Goal: Task Accomplishment & Management: Complete application form

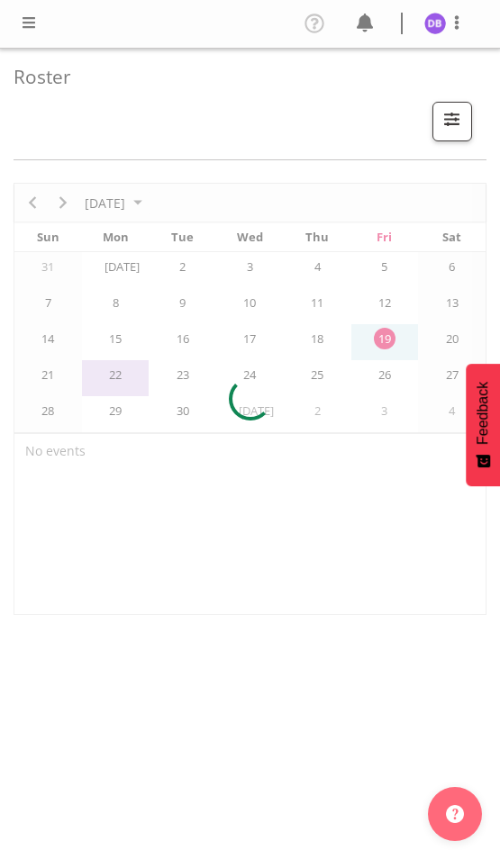
click at [34, 23] on span at bounding box center [29, 23] width 22 height 22
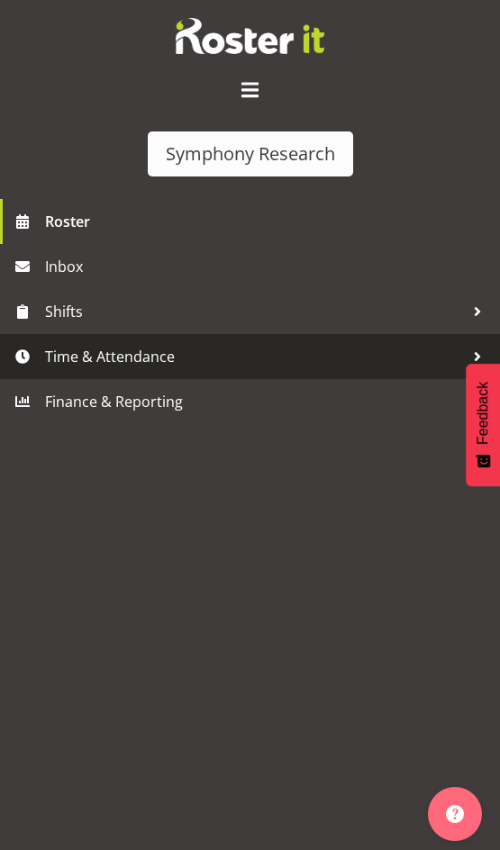
click at [129, 354] on span "Time & Attendance" at bounding box center [254, 356] width 419 height 27
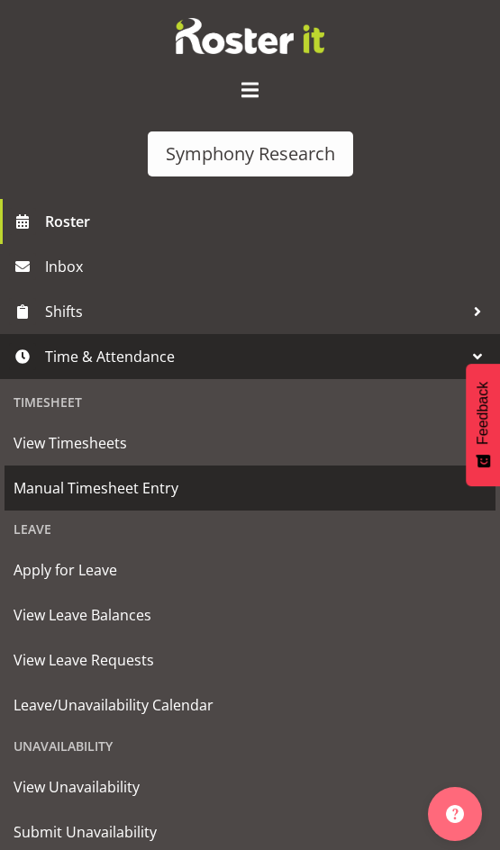
click at [109, 480] on span "Manual Timesheet Entry" at bounding box center [250, 488] width 473 height 27
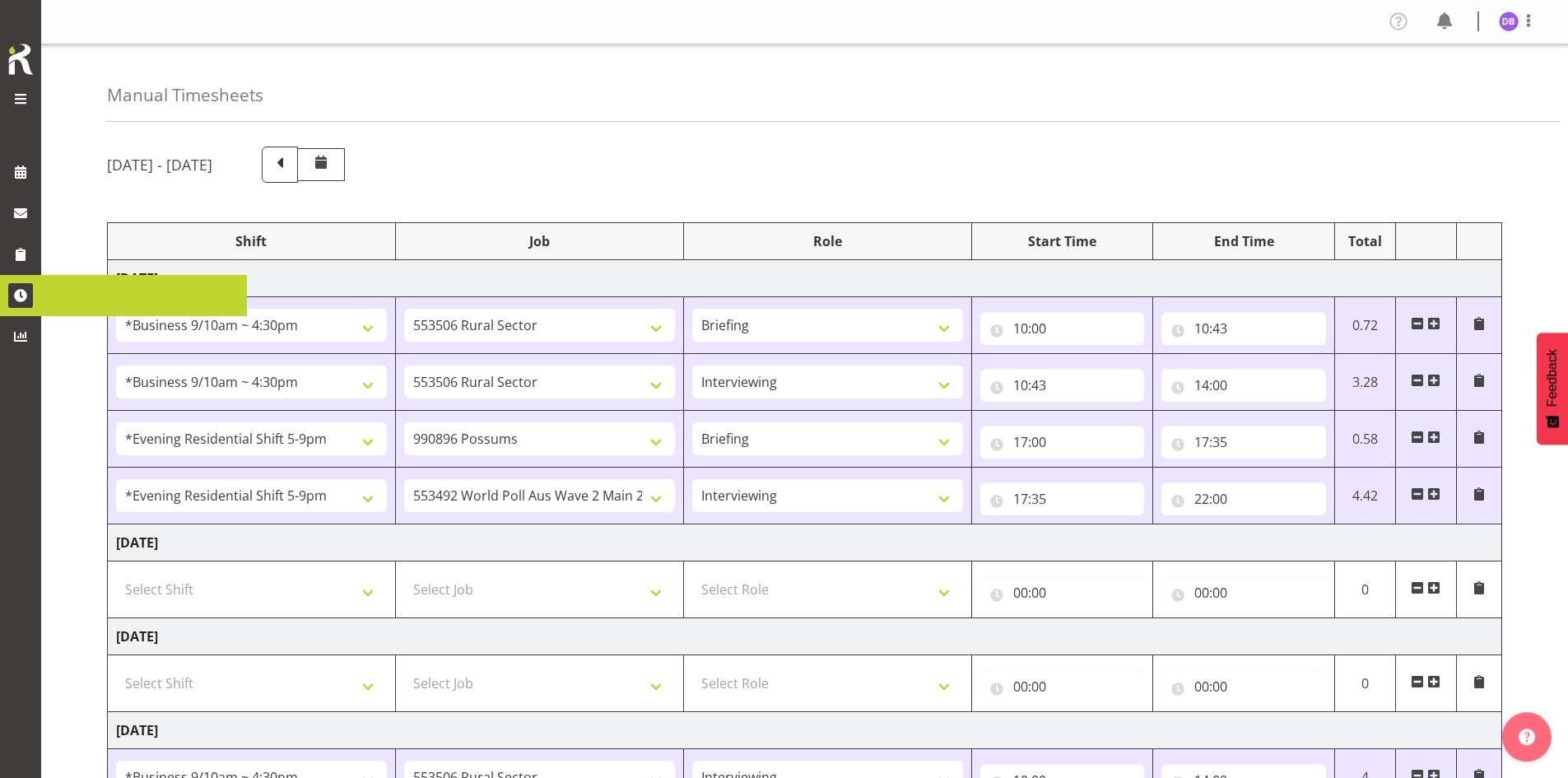
select select "26078"
select select "10587"
select select "26078"
select select "10587"
select select "47"
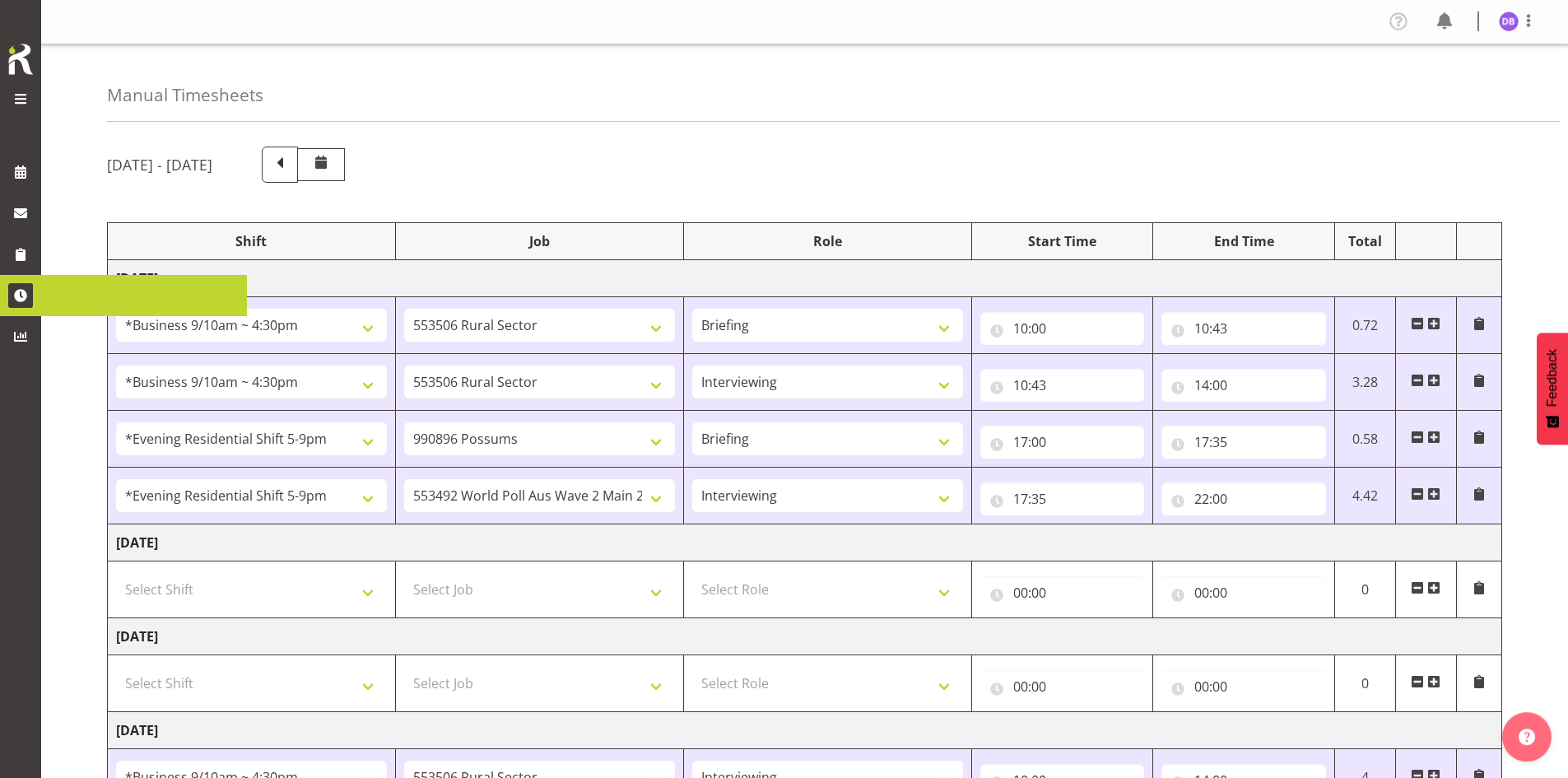
select select "48116"
select select "10633"
select select "48116"
select select "10499"
select select "47"
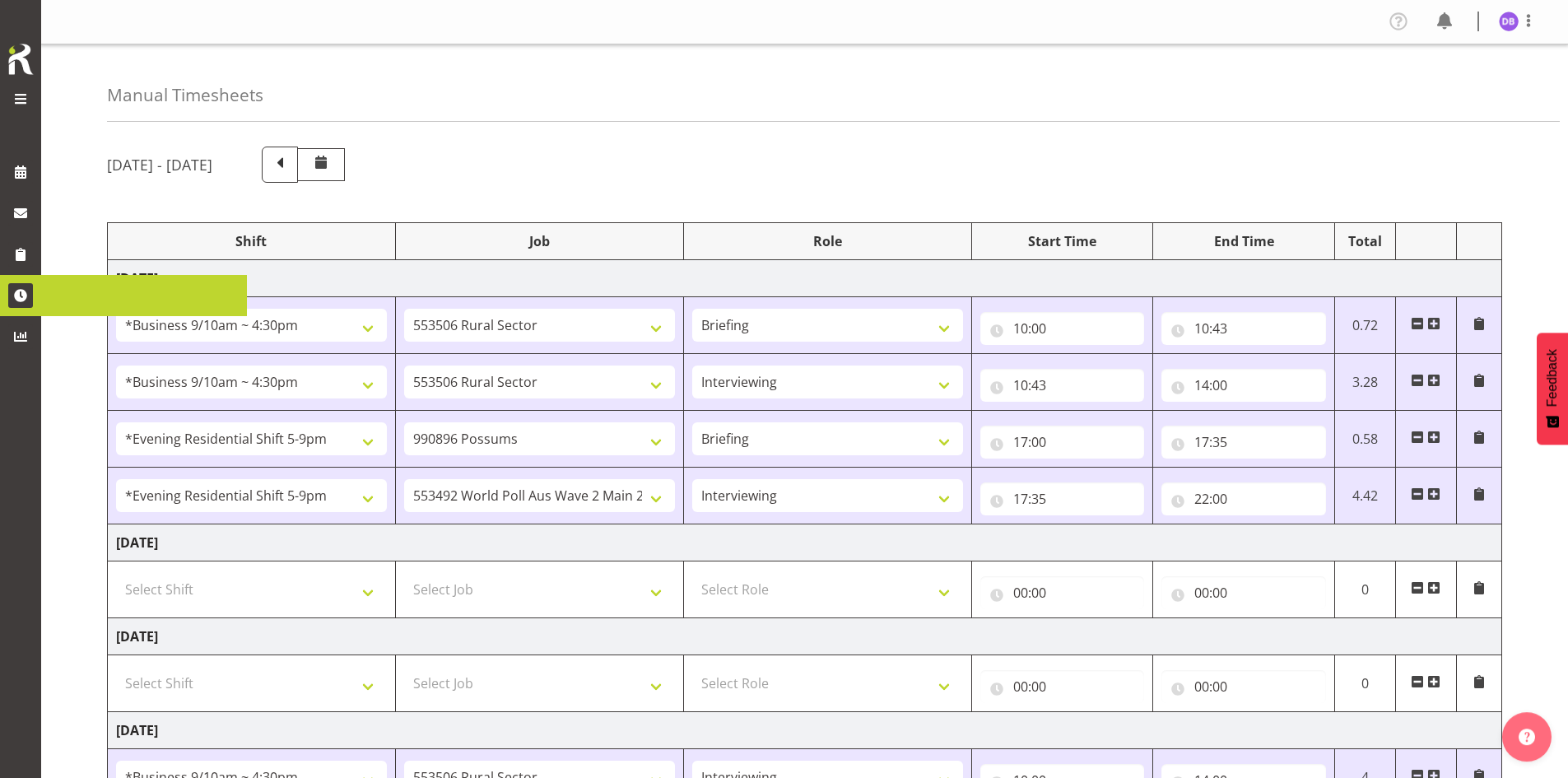
select select "26078"
select select "10587"
select select "47"
select select "48116"
select select "10242"
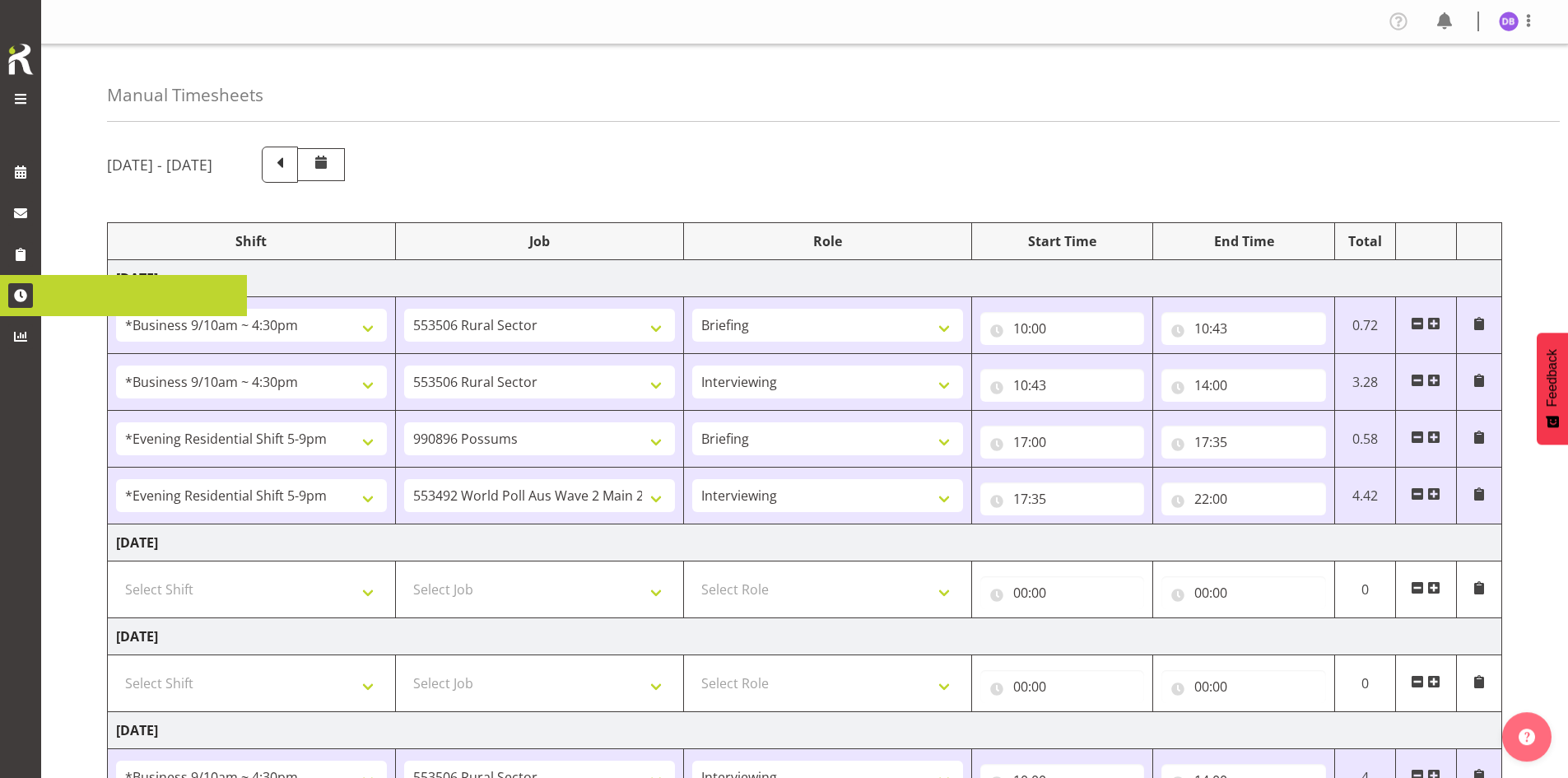
select select "47"
select select "26078"
select select "10631"
select select "47"
select select "26078"
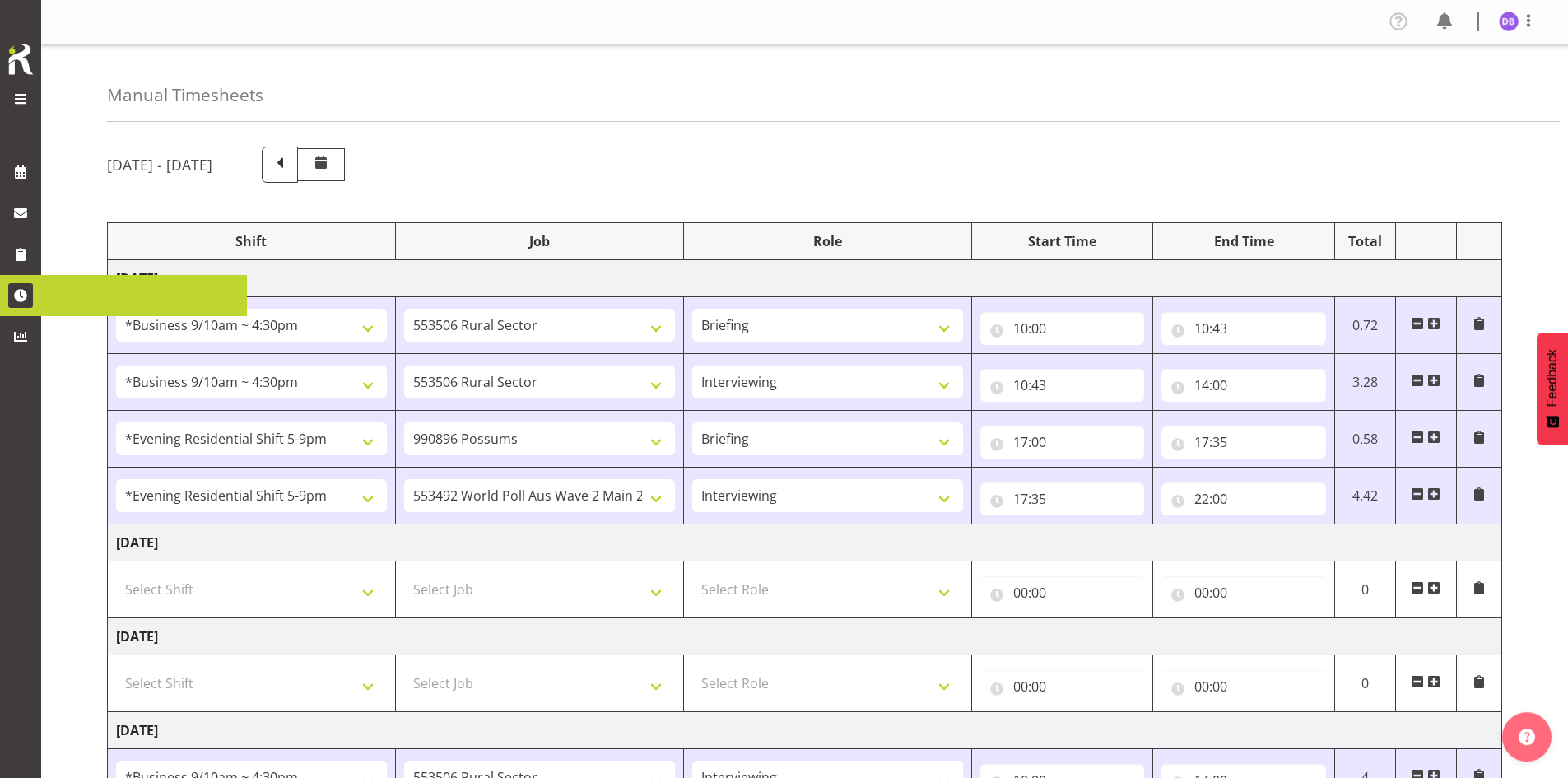
select select "10242"
select select "47"
select select "26078"
select select "10587"
select select "47"
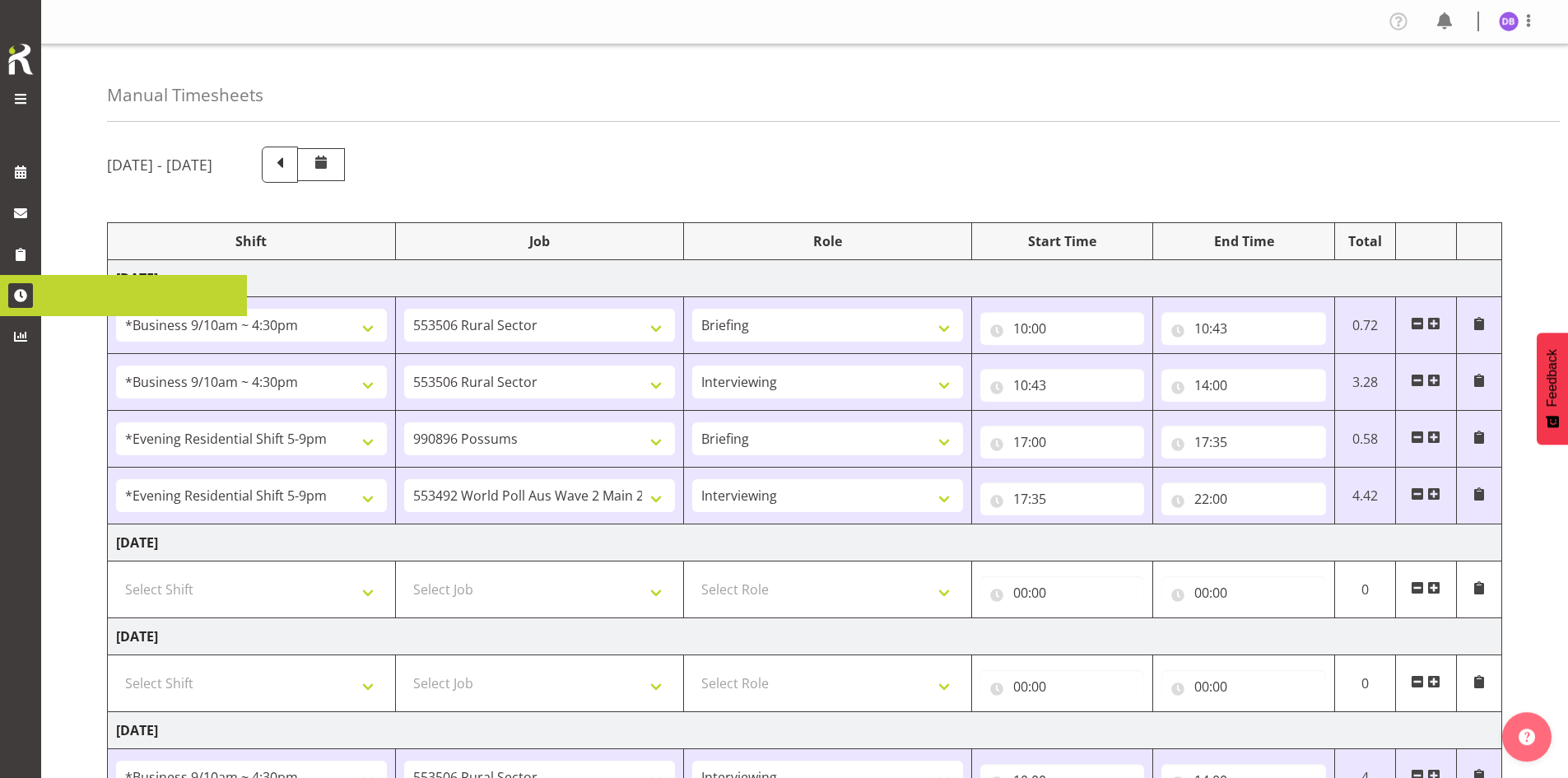
select select "26078"
select select "10242"
select select "47"
select select "26078"
select select "10587"
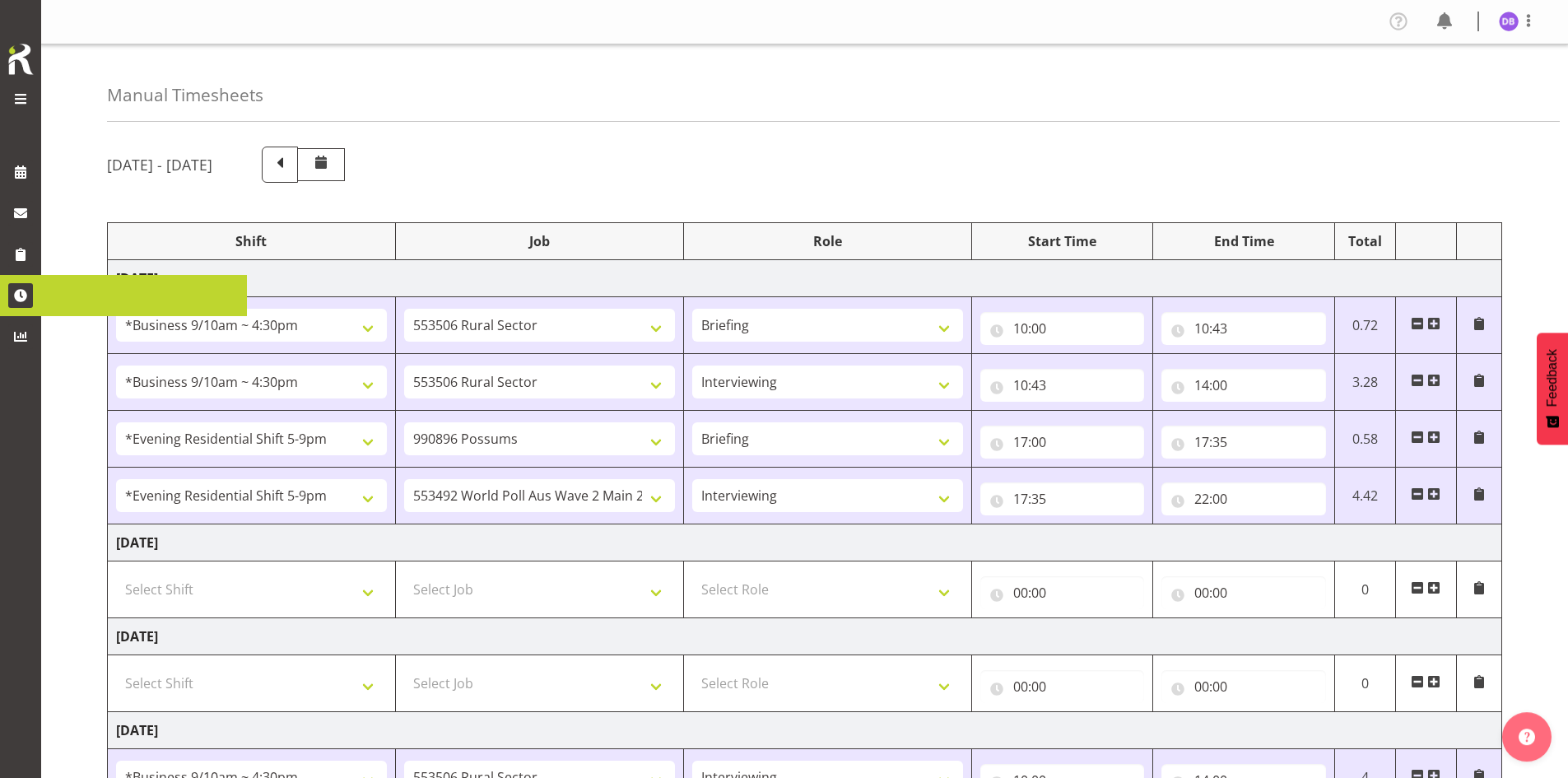
select select "47"
select select "26078"
select select "10242"
select select "47"
select select "26078"
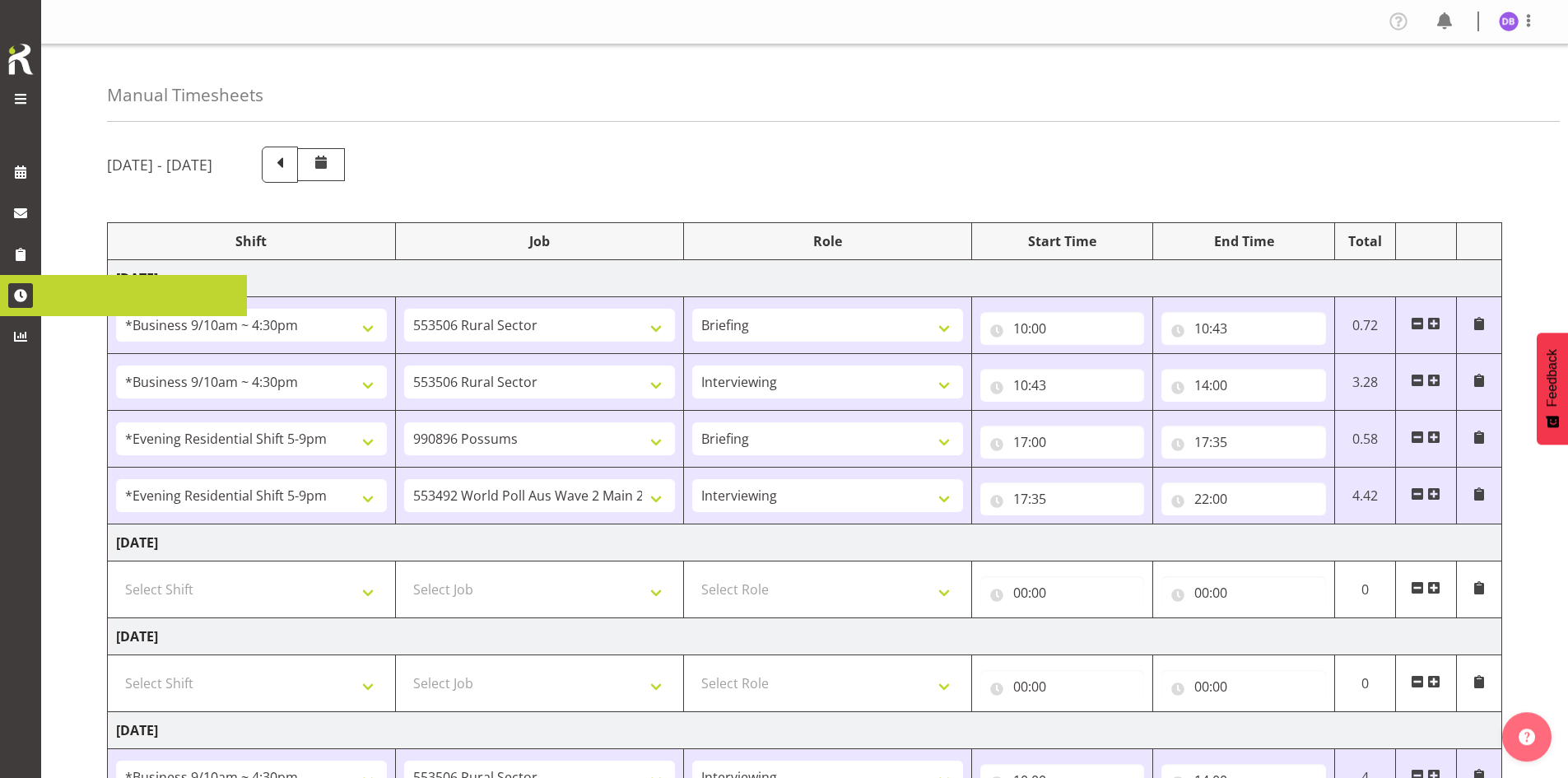
select select "10587"
select select "47"
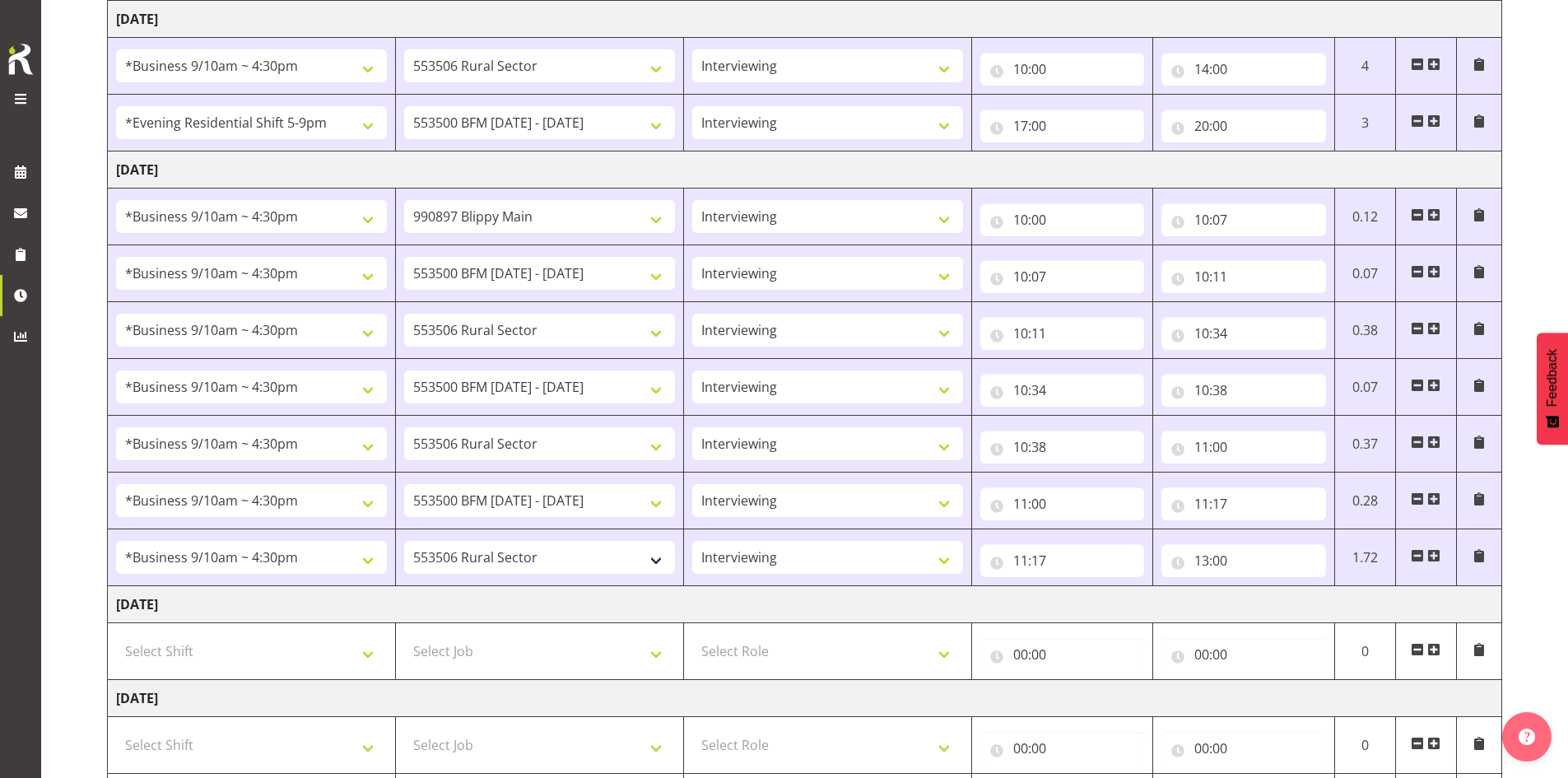
scroll to position [812, 0]
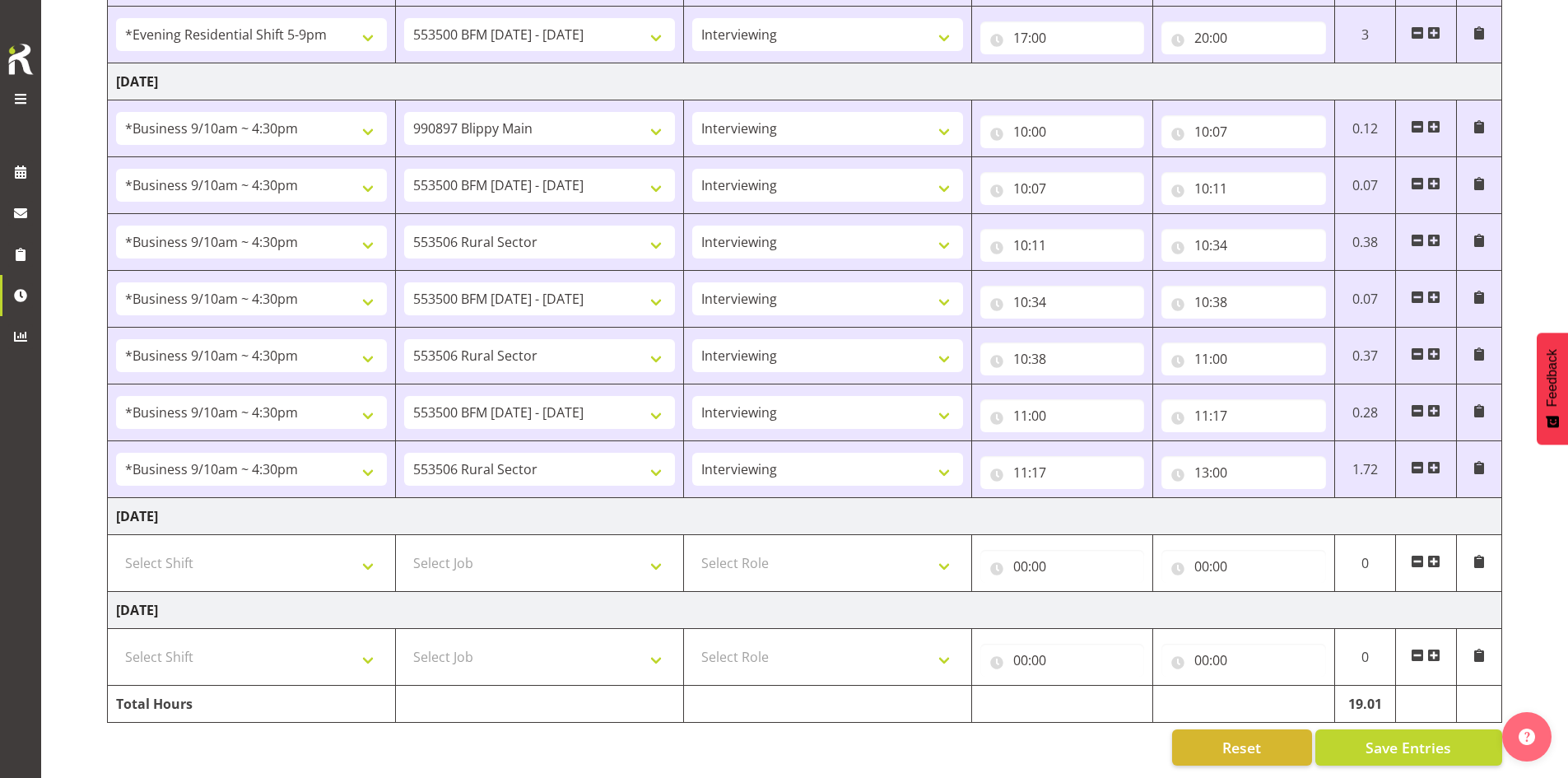
click at [1438, 461] on span at bounding box center [1434, 467] width 13 height 13
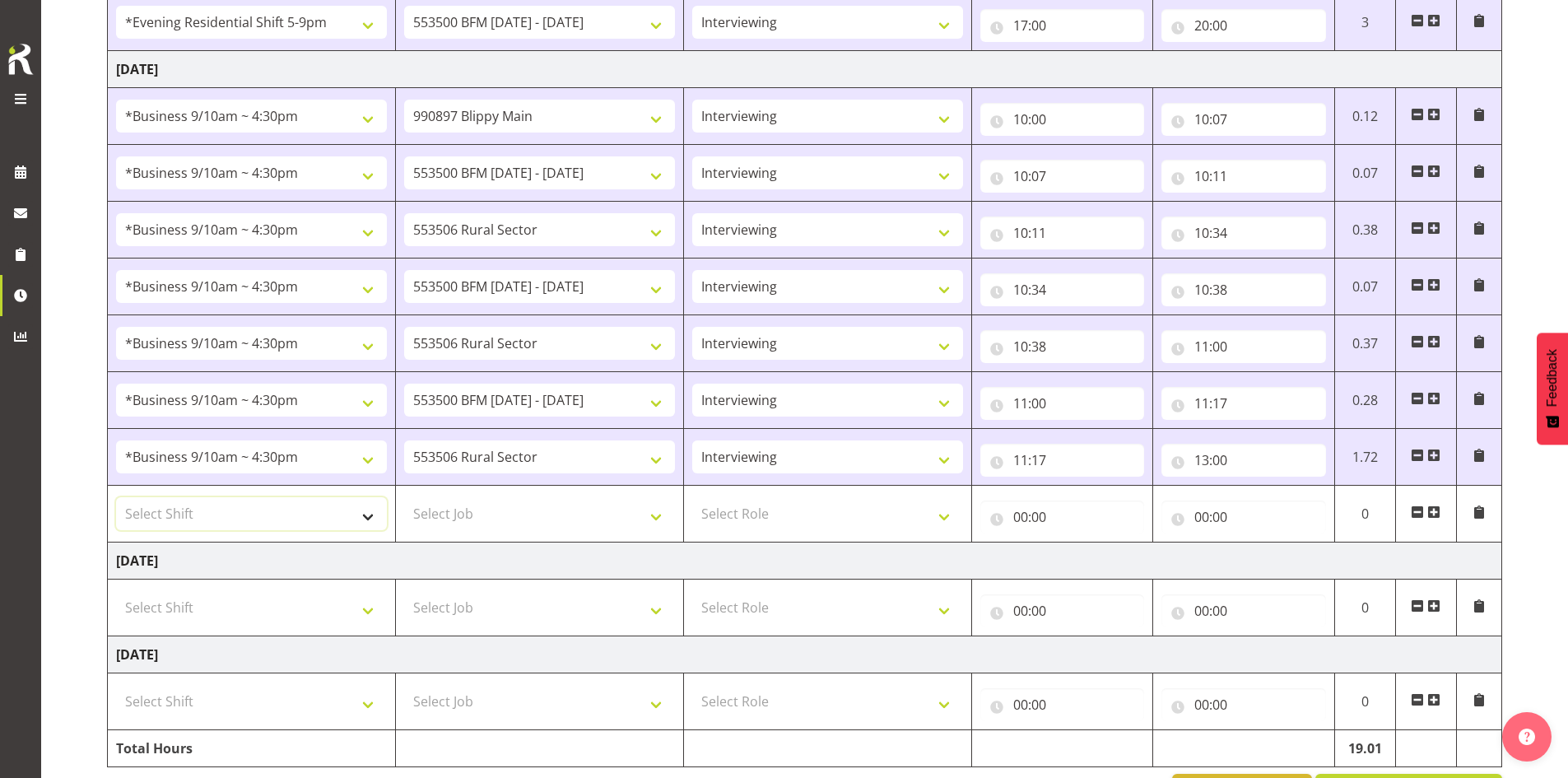
click at [371, 517] on select "Select Shift !!Weekend Residential (Roster IT Shift Label) *Business 9/10am ~ 4…" at bounding box center [251, 514] width 271 height 33
select select "48116"
click at [116, 497] on select "Select Shift !!Weekend Residential (Roster IT Shift Label) *Business 9/10am ~ 4…" at bounding box center [251, 514] width 271 height 33
click at [651, 512] on select "Select Job 550060 IF Admin 553492 World Poll Aus Wave 2 Main 2025 553493 World …" at bounding box center [539, 514] width 271 height 33
select select "10633"
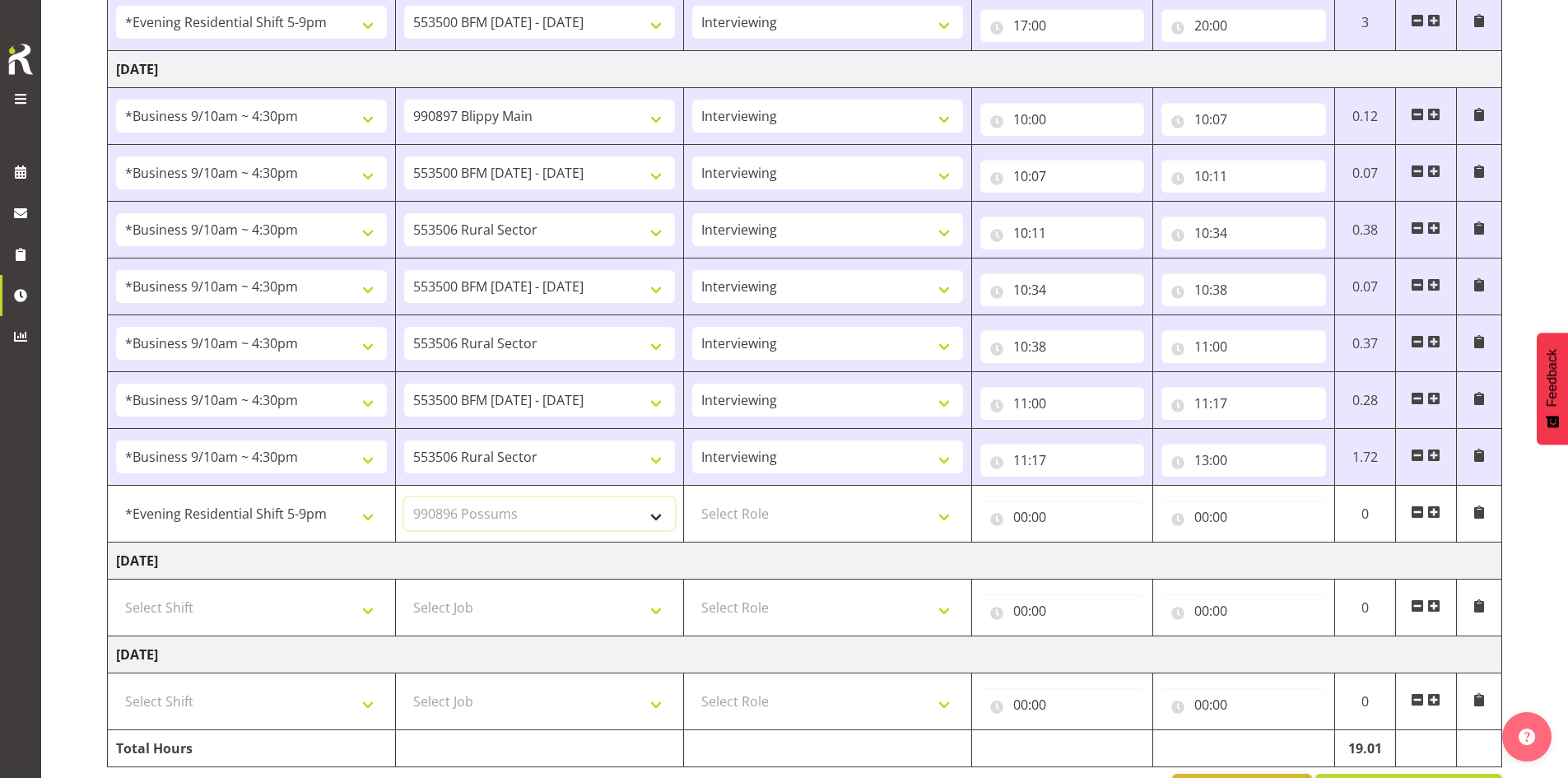
click at [404, 497] on select "Select Job 550060 IF Admin 553492 World Poll Aus Wave 2 Main 2025 553493 World …" at bounding box center [539, 514] width 271 height 33
click at [944, 512] on select "Select Role Briefing Interviewing" at bounding box center [827, 514] width 271 height 33
select select "47"
click at [692, 497] on select "Select Role Briefing Interviewing" at bounding box center [827, 514] width 271 height 33
click at [1044, 509] on input "00:00" at bounding box center [1062, 517] width 165 height 33
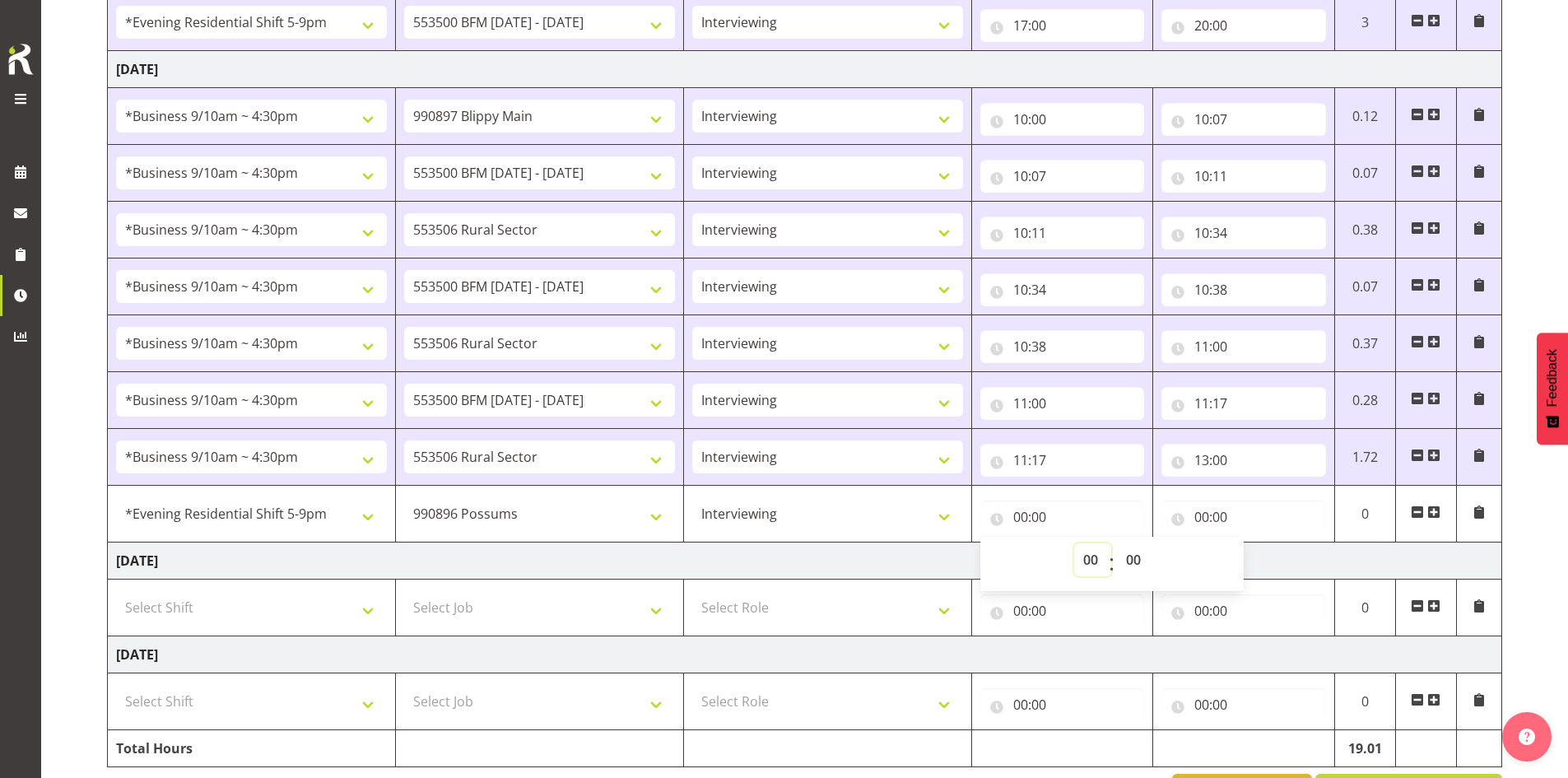
click at [1085, 552] on select "00 01 02 03 04 05 06 07 08 09 10 11 12 13 14 15 16 17 18 19 20 21 22 23" at bounding box center [1093, 560] width 37 height 33
select select "17"
click at [1074, 543] on select "00 01 02 03 04 05 06 07 08 09 10 11 12 13 14 15 16 17 18 19 20 21 22 23" at bounding box center [1093, 560] width 37 height 33
type input "17:00"
click at [1211, 512] on input "00:00" at bounding box center [1244, 517] width 165 height 33
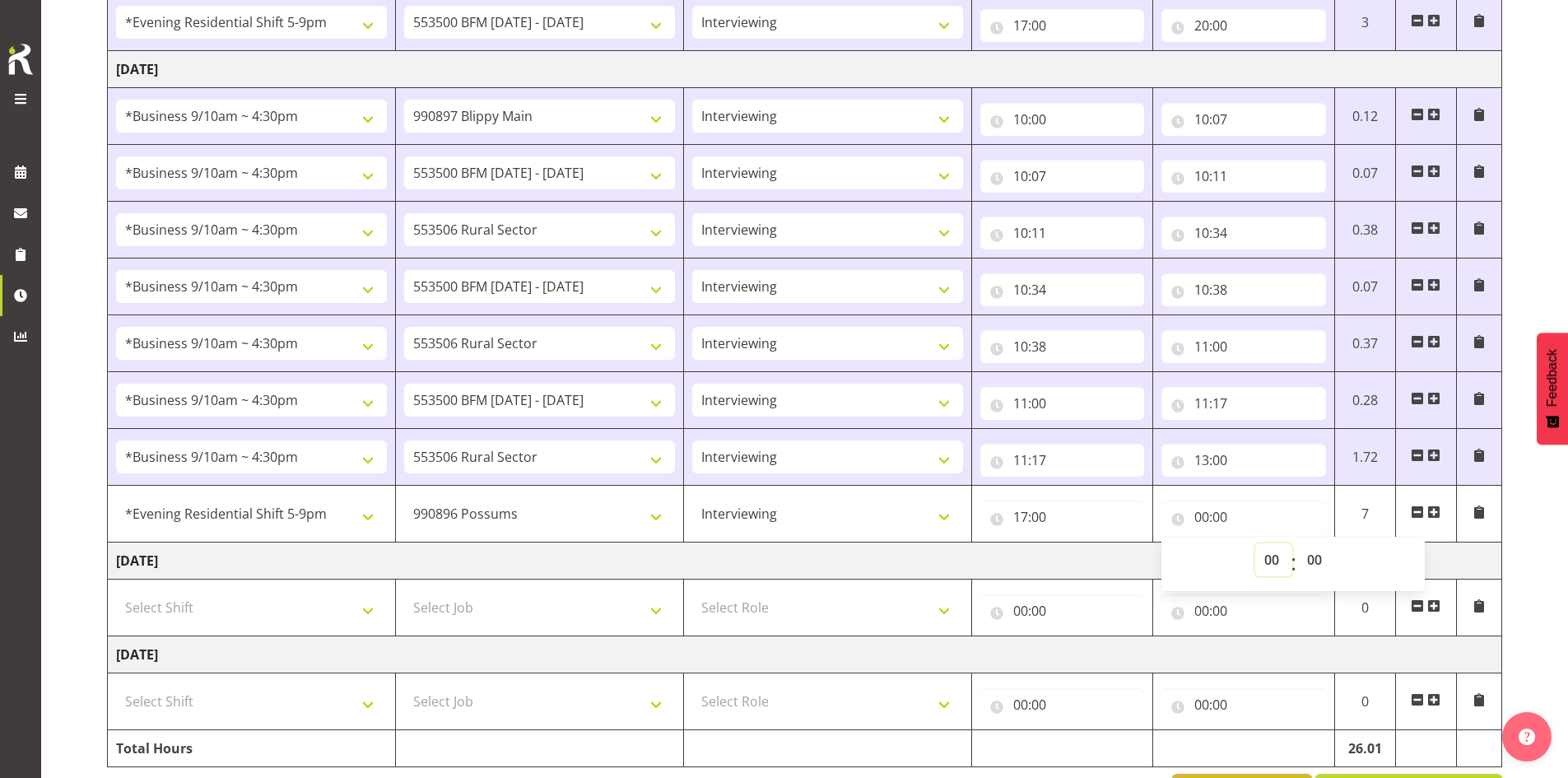
click at [1275, 559] on select "00 01 02 03 04 05 06 07 08 09 10 11 12 13 14 15 16 17 18 19 20 21 22 23" at bounding box center [1274, 560] width 37 height 33
select select "19"
click at [1255, 543] on select "00 01 02 03 04 05 06 07 08 09 10 11 12 13 14 15 16 17 18 19 20 21 22 23" at bounding box center [1274, 560] width 37 height 33
type input "19:00"
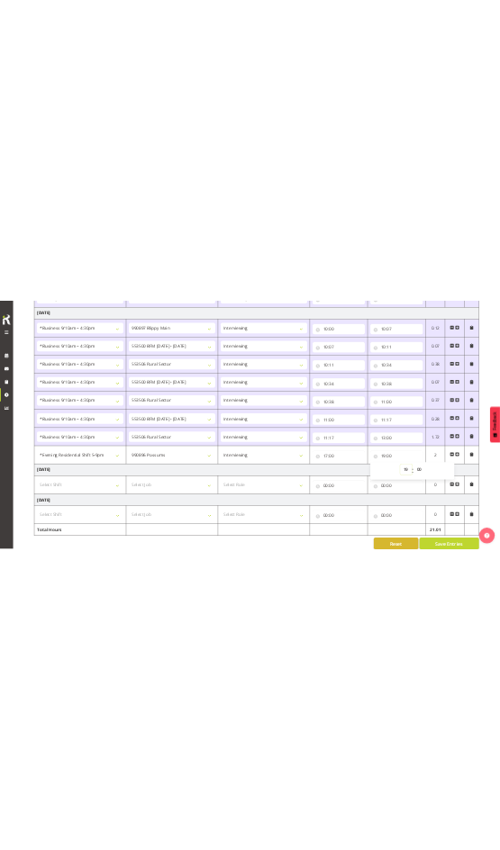
scroll to position [950, 0]
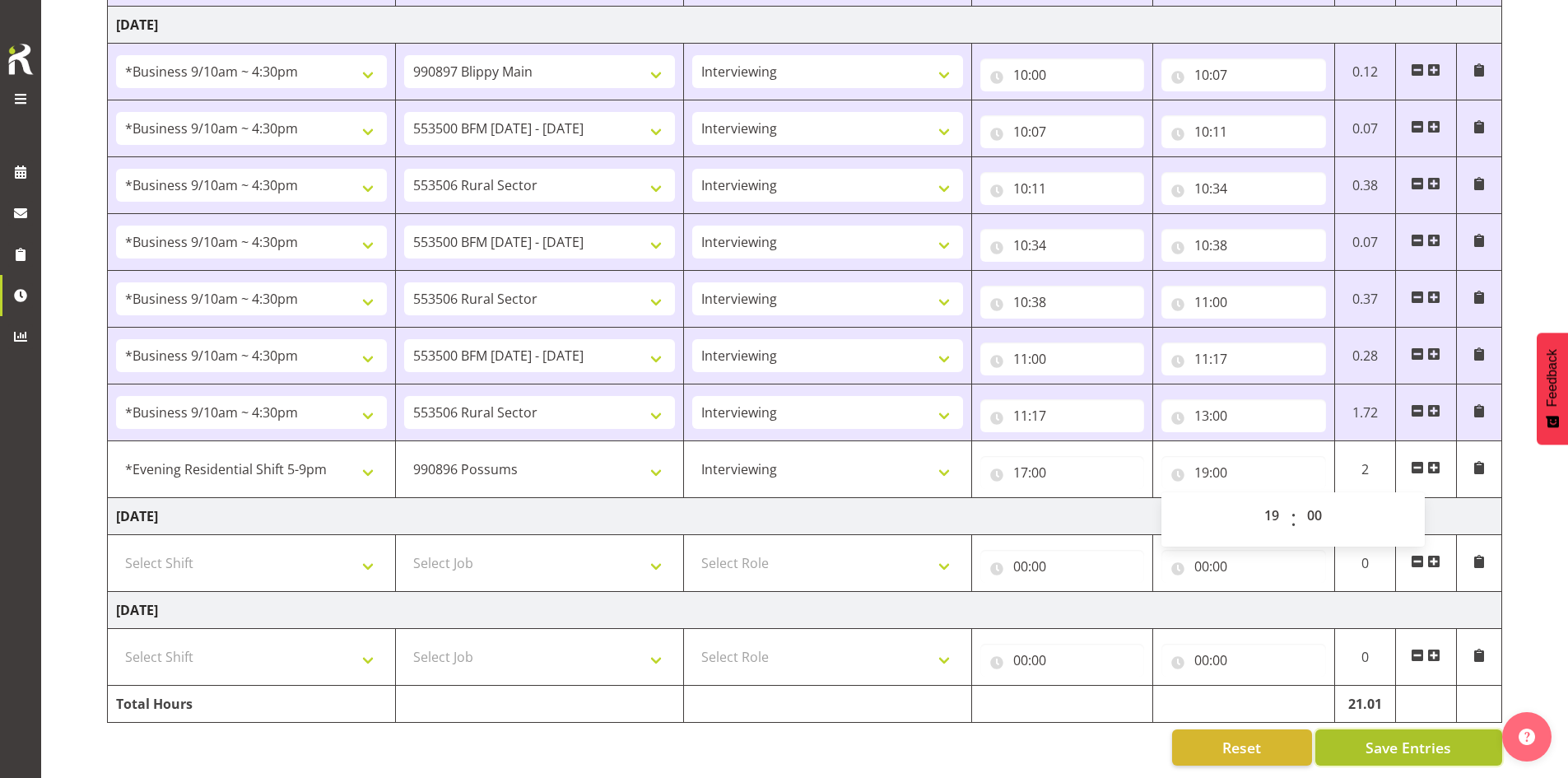
click at [1418, 737] on span "Save Entries" at bounding box center [1409, 747] width 86 height 21
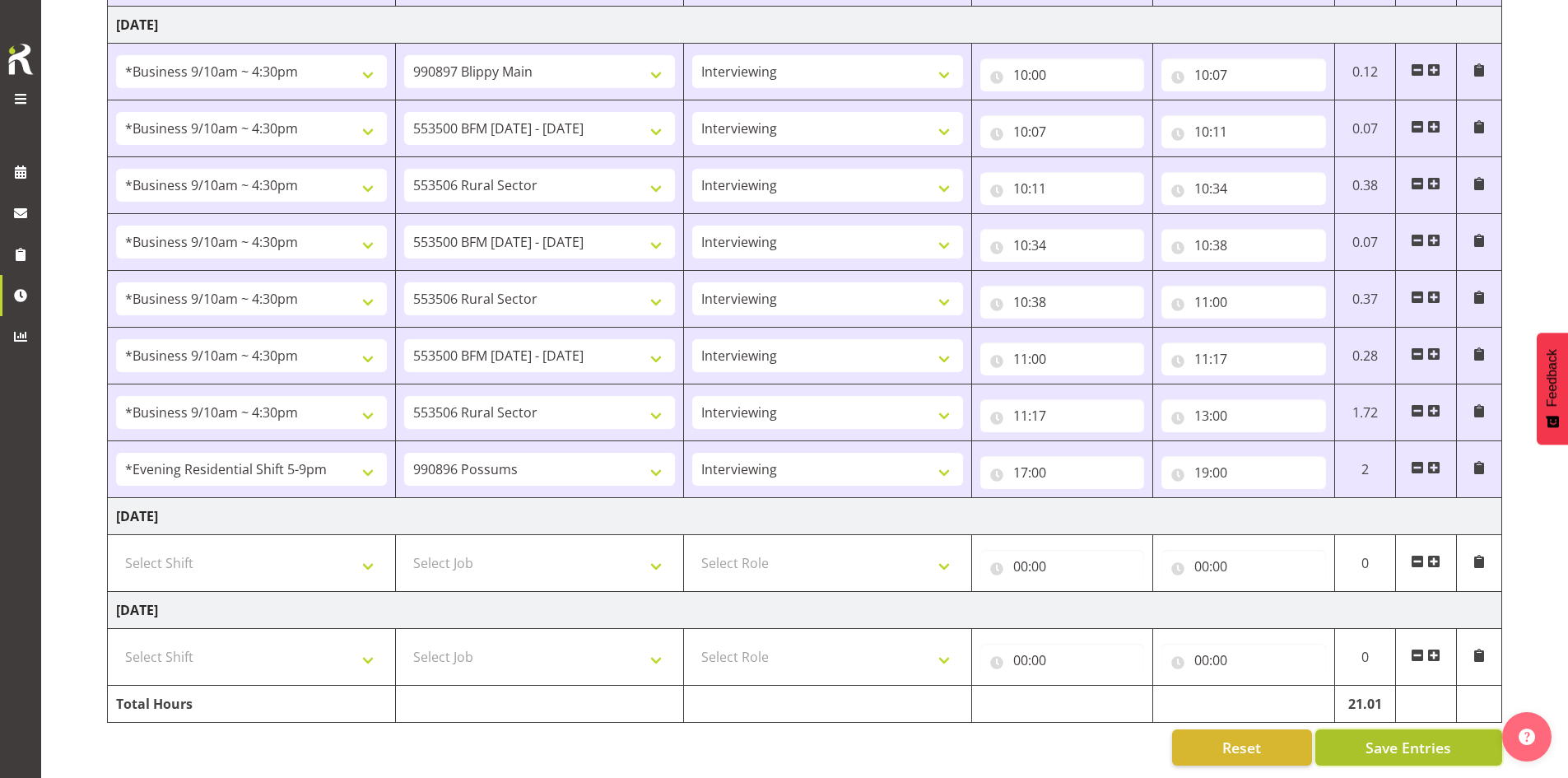
click at [1379, 737] on span "Save Entries" at bounding box center [1409, 747] width 86 height 21
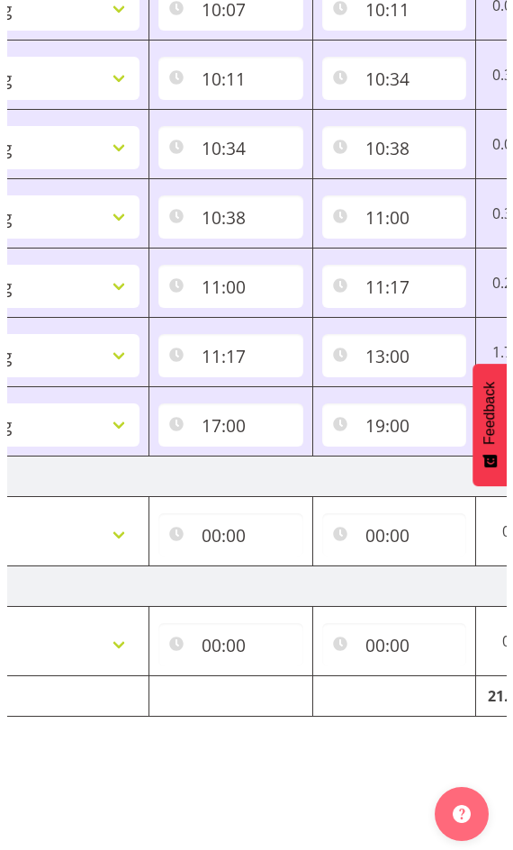
scroll to position [0, 774]
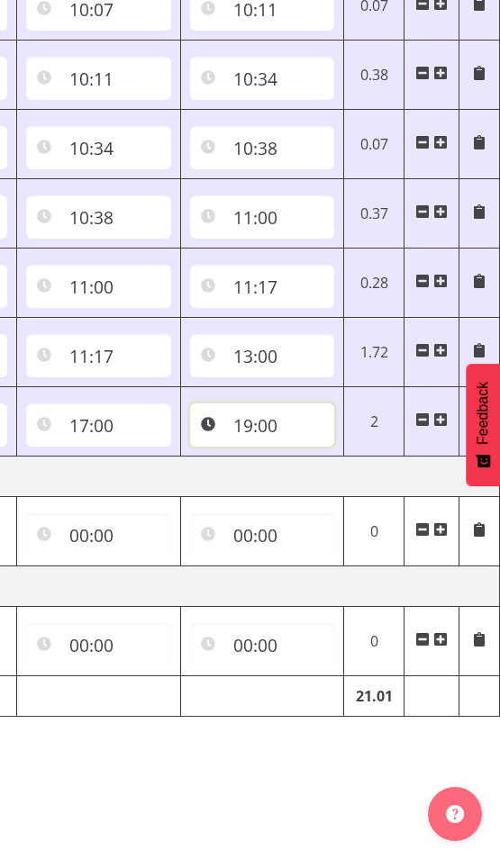
click at [274, 412] on input "19:00" at bounding box center [262, 424] width 145 height 43
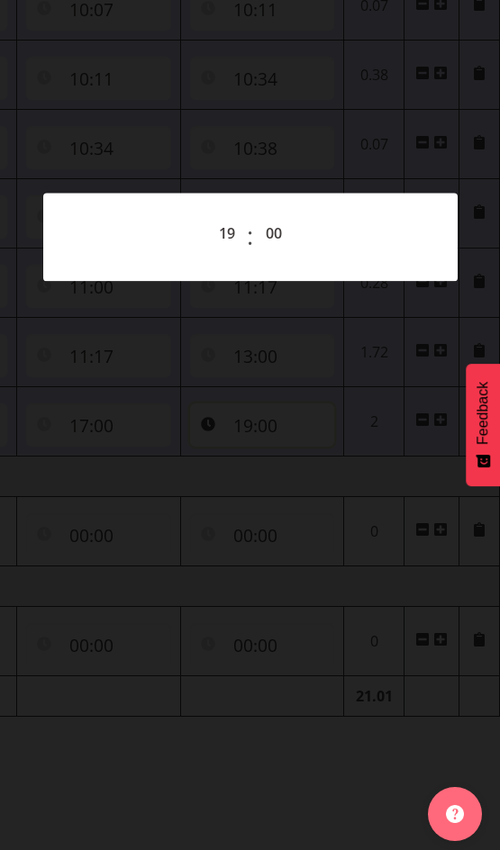
scroll to position [0, 761]
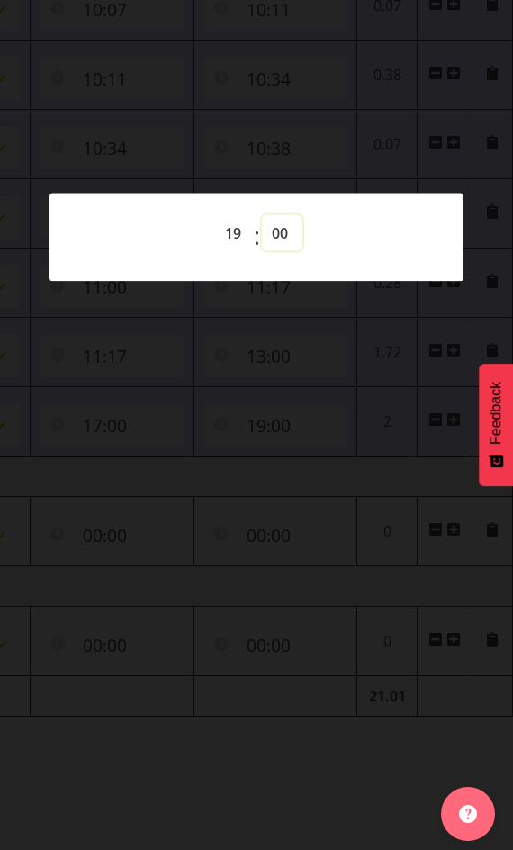
click at [280, 230] on select "00 01 02 03 04 05 06 07 08 09 10 11 12 13 14 15 16 17 18 19 20 21 22 23 24 25 2…" at bounding box center [282, 233] width 41 height 36
select select "8"
click at [262, 215] on select "00 01 02 03 04 05 06 07 08 09 10 11 12 13 14 15 16 17 18 19 20 21 22 23 24 25 2…" at bounding box center [282, 233] width 41 height 36
type input "19:08"
click at [273, 824] on div at bounding box center [256, 425] width 513 height 850
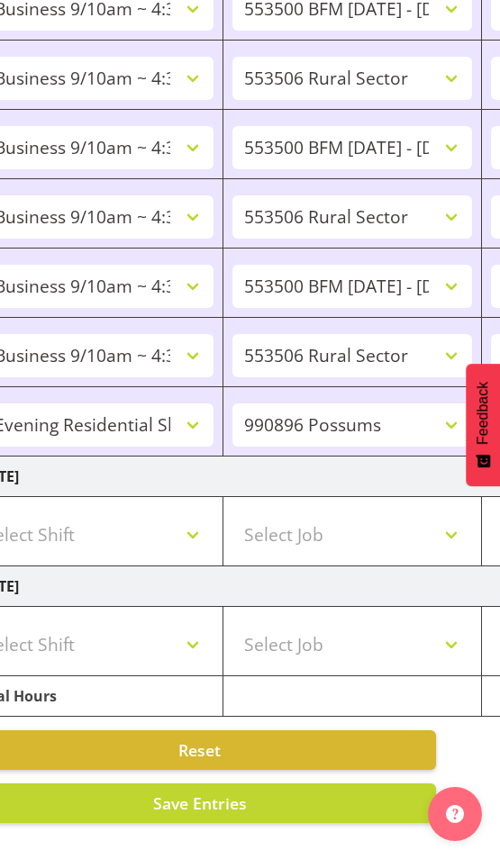
scroll to position [0, 0]
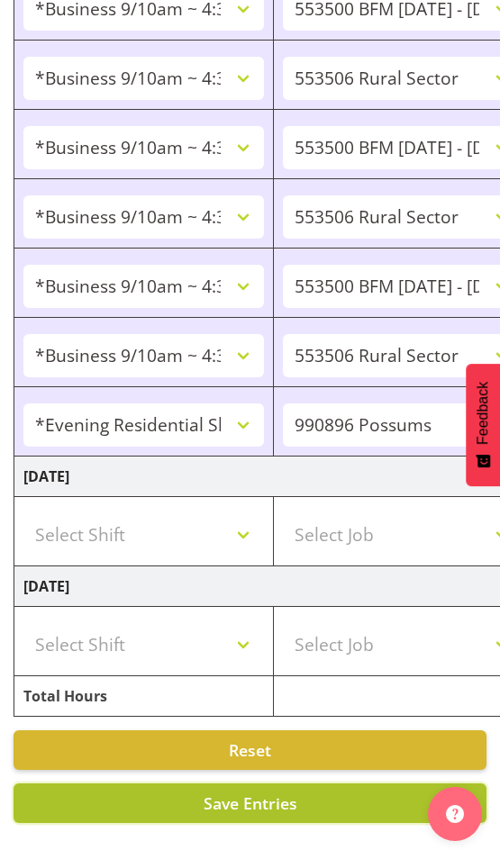
click at [230, 783] on button "Save Entries" at bounding box center [250, 803] width 473 height 40
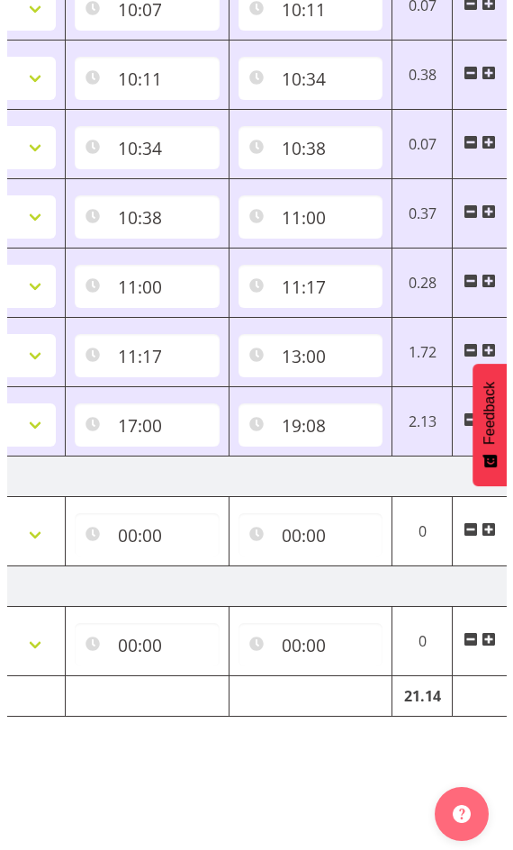
scroll to position [0, 774]
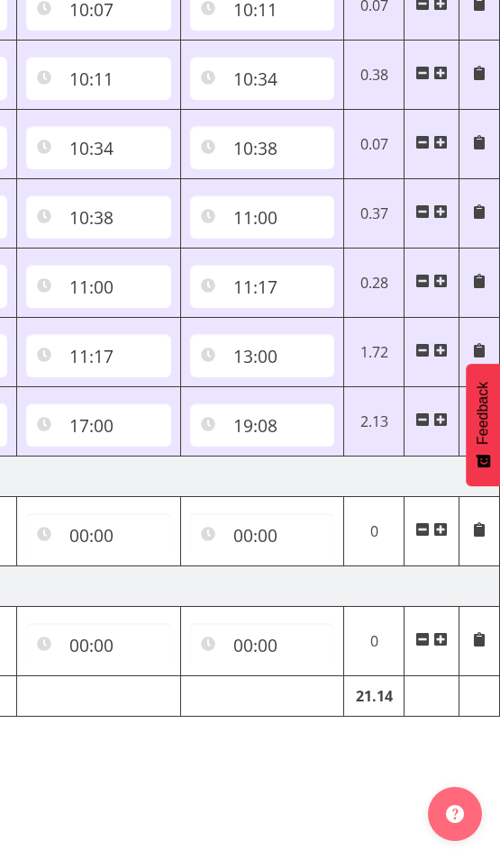
click at [443, 412] on span at bounding box center [440, 419] width 14 height 14
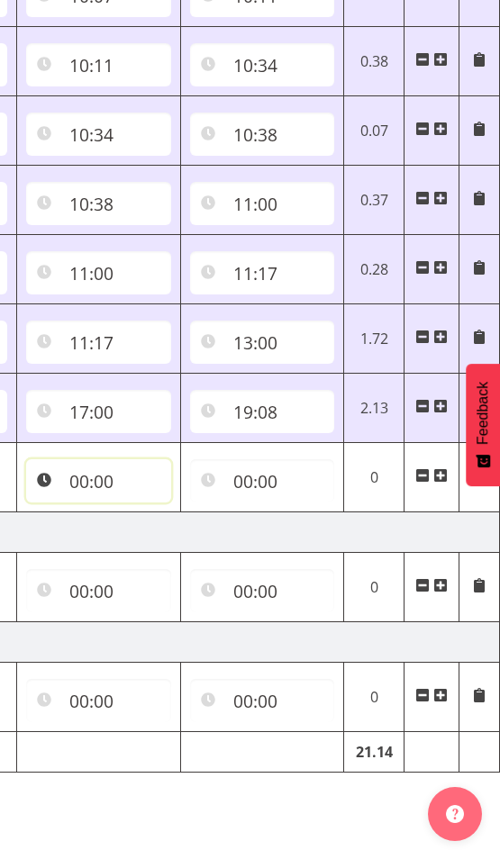
click at [85, 469] on input "00:00" at bounding box center [98, 480] width 145 height 43
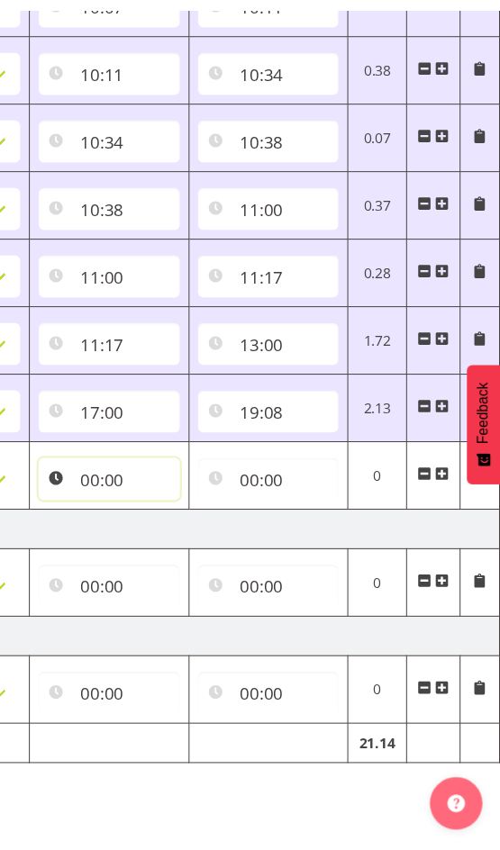
scroll to position [0, 761]
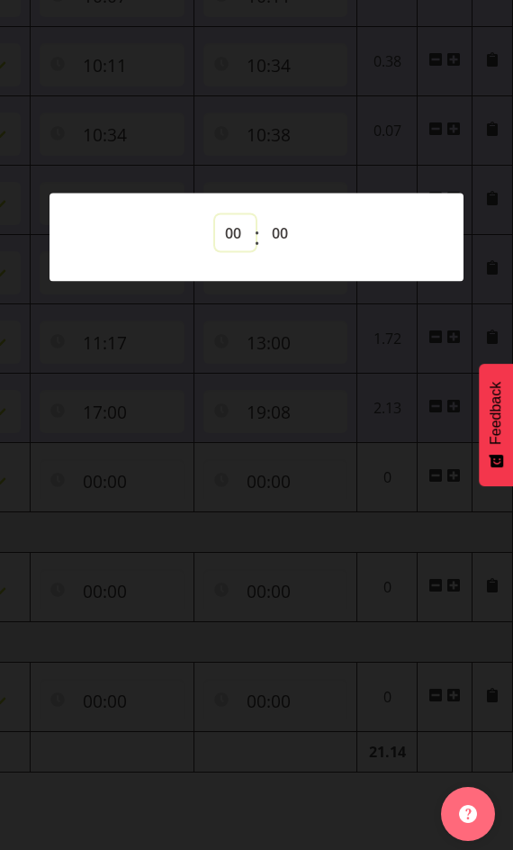
click at [235, 233] on select "00 01 02 03 04 05 06 07 08 09 10 11 12 13 14 15 16 17 18 19 20 21 22 23" at bounding box center [235, 233] width 41 height 36
select select "19"
click at [215, 215] on select "00 01 02 03 04 05 06 07 08 09 10 11 12 13 14 15 16 17 18 19 20 21 22 23" at bounding box center [235, 233] width 41 height 36
type input "19:00"
click at [283, 225] on select "00 01 02 03 04 05 06 07 08 09 10 11 12 13 14 15 16 17 18 19 20 21 22 23 24 25 2…" at bounding box center [282, 233] width 41 height 36
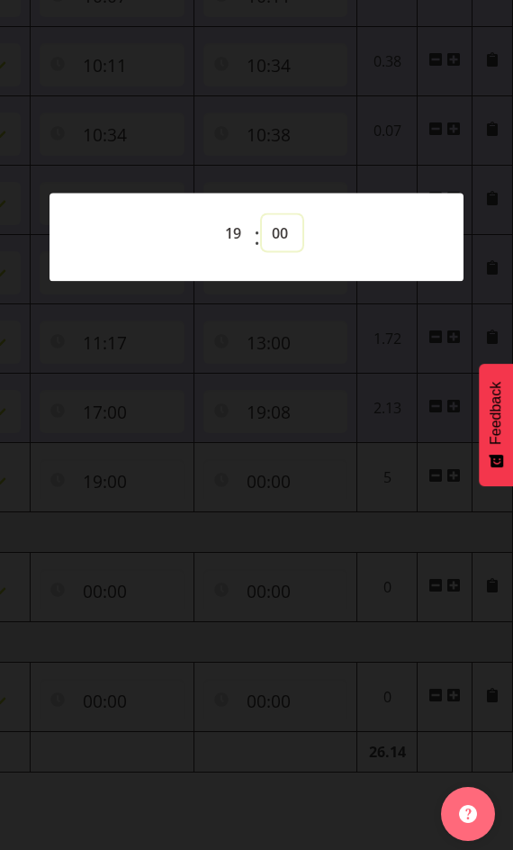
select select "8"
click at [262, 215] on select "00 01 02 03 04 05 06 07 08 09 10 11 12 13 14 15 16 17 18 19 20 21 22 23 24 25 2…" at bounding box center [282, 233] width 41 height 36
type input "19:08"
click at [258, 824] on div at bounding box center [256, 425] width 513 height 850
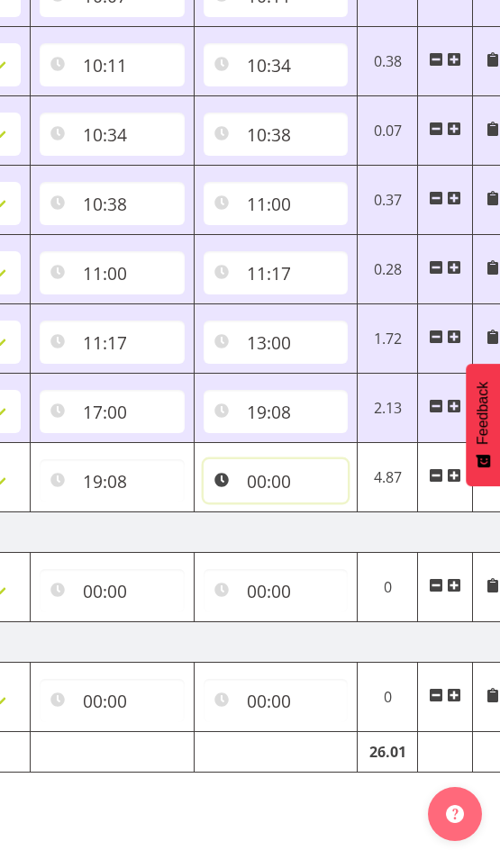
click at [253, 480] on input "00:00" at bounding box center [276, 480] width 145 height 43
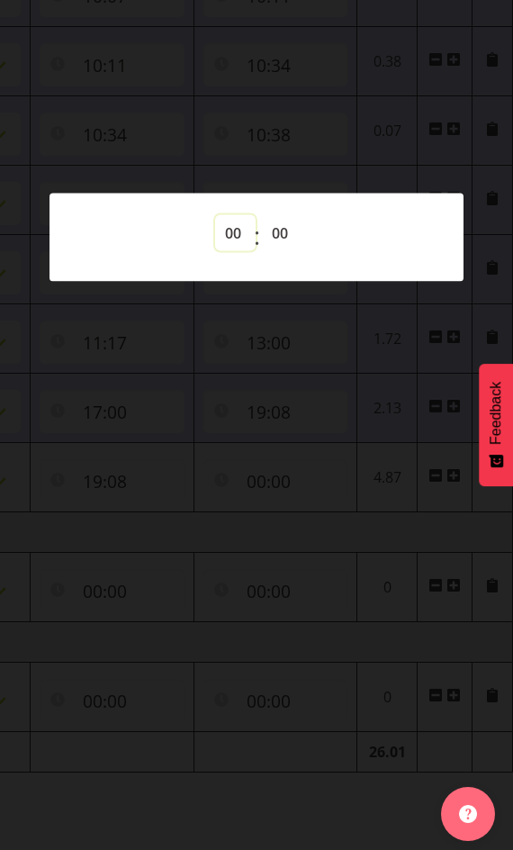
click at [230, 222] on select "00 01 02 03 04 05 06 07 08 09 10 11 12 13 14 15 16 17 18 19 20 21 22 23" at bounding box center [235, 233] width 41 height 36
select select "22"
click at [215, 215] on select "00 01 02 03 04 05 06 07 08 09 10 11 12 13 14 15 16 17 18 19 20 21 22 23" at bounding box center [235, 233] width 41 height 36
type input "22:00"
click at [241, 815] on div at bounding box center [256, 425] width 513 height 850
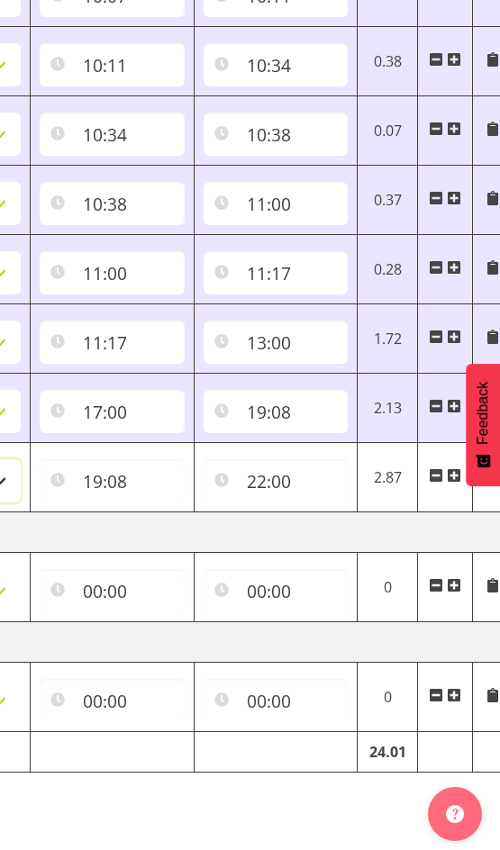
select select "47"
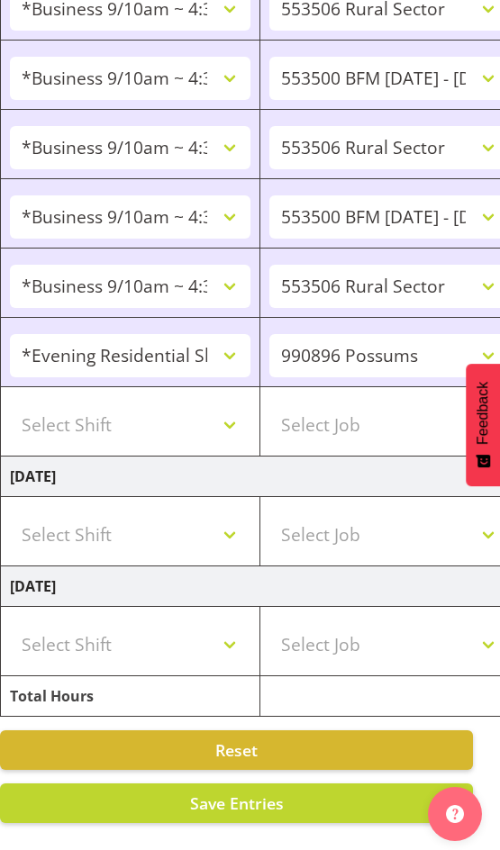
scroll to position [0, 0]
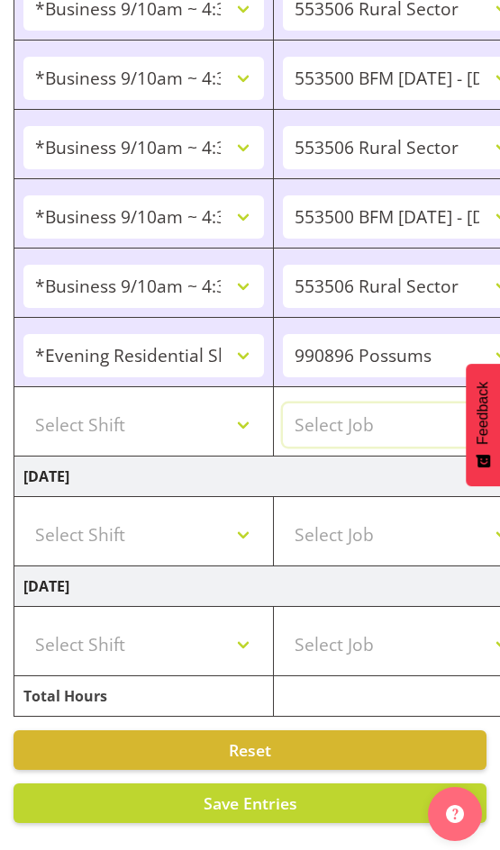
click at [360, 411] on select "Select Job 550060 IF Admin 553492 World Poll Aus Wave 2 Main 2025 553493 World …" at bounding box center [403, 424] width 240 height 43
select select "10499"
click at [283, 403] on select "Select Job 550060 IF Admin 553492 World Poll Aus Wave 2 Main 2025 553493 World …" at bounding box center [403, 424] width 240 height 43
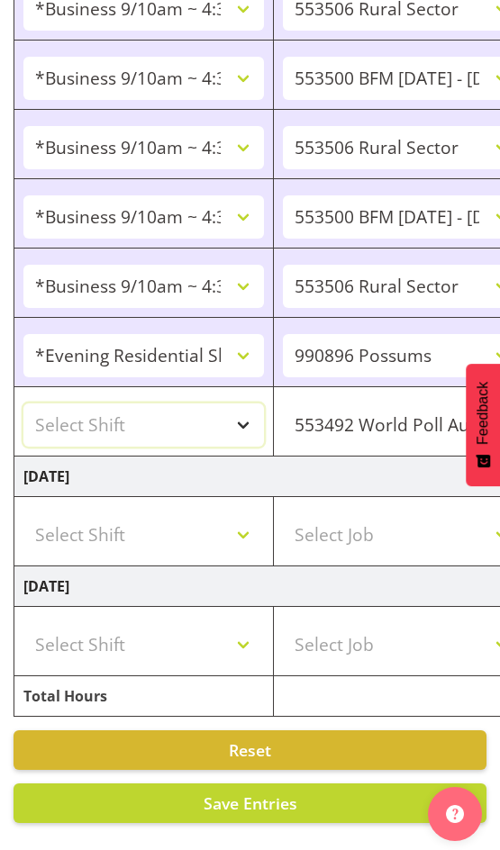
click at [237, 409] on select "Select Shift !!Weekend Residential (Roster IT Shift Label) *Business 9/10am ~ 4…" at bounding box center [143, 424] width 240 height 43
select select "48116"
click at [23, 403] on select "Select Shift !!Weekend Residential (Roster IT Shift Label) *Business 9/10am ~ 4…" at bounding box center [143, 424] width 240 height 43
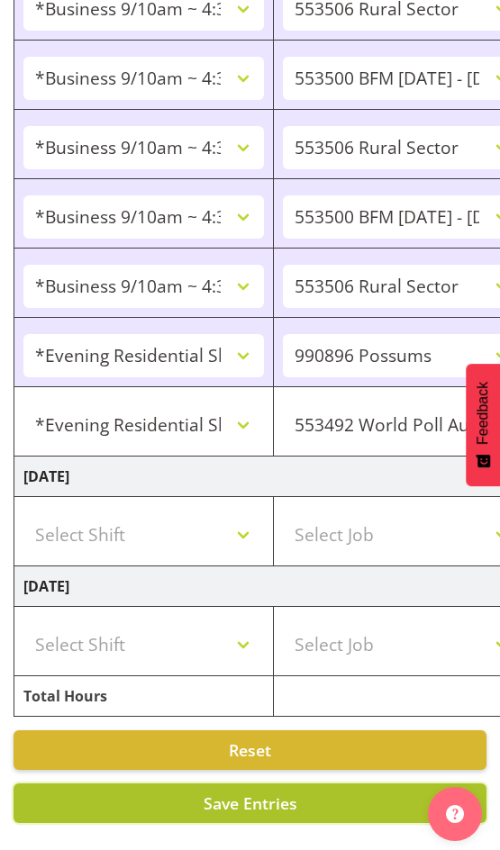
click at [243, 792] on span "Save Entries" at bounding box center [251, 803] width 94 height 22
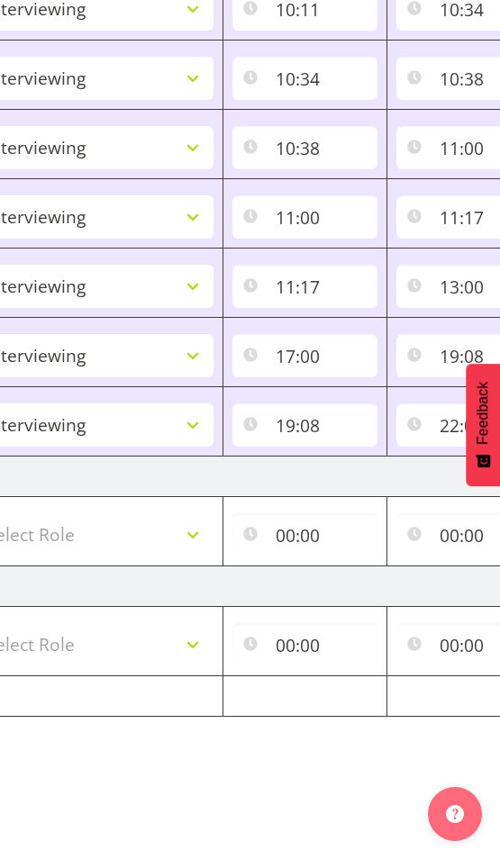
scroll to position [0, 774]
